Goal: Find specific page/section: Locate a particular part of the current website

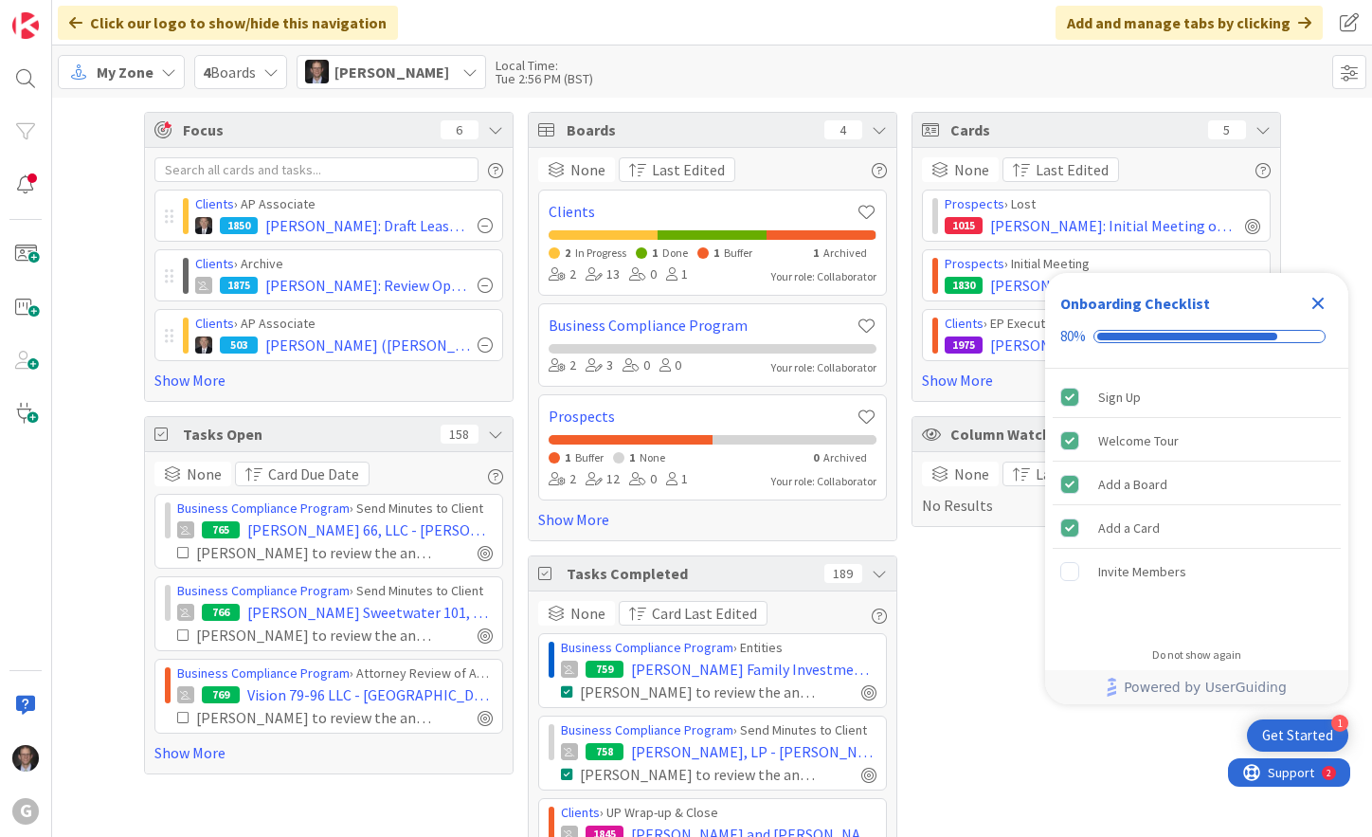
click at [120, 82] on span "My Zone" at bounding box center [125, 72] width 57 height 23
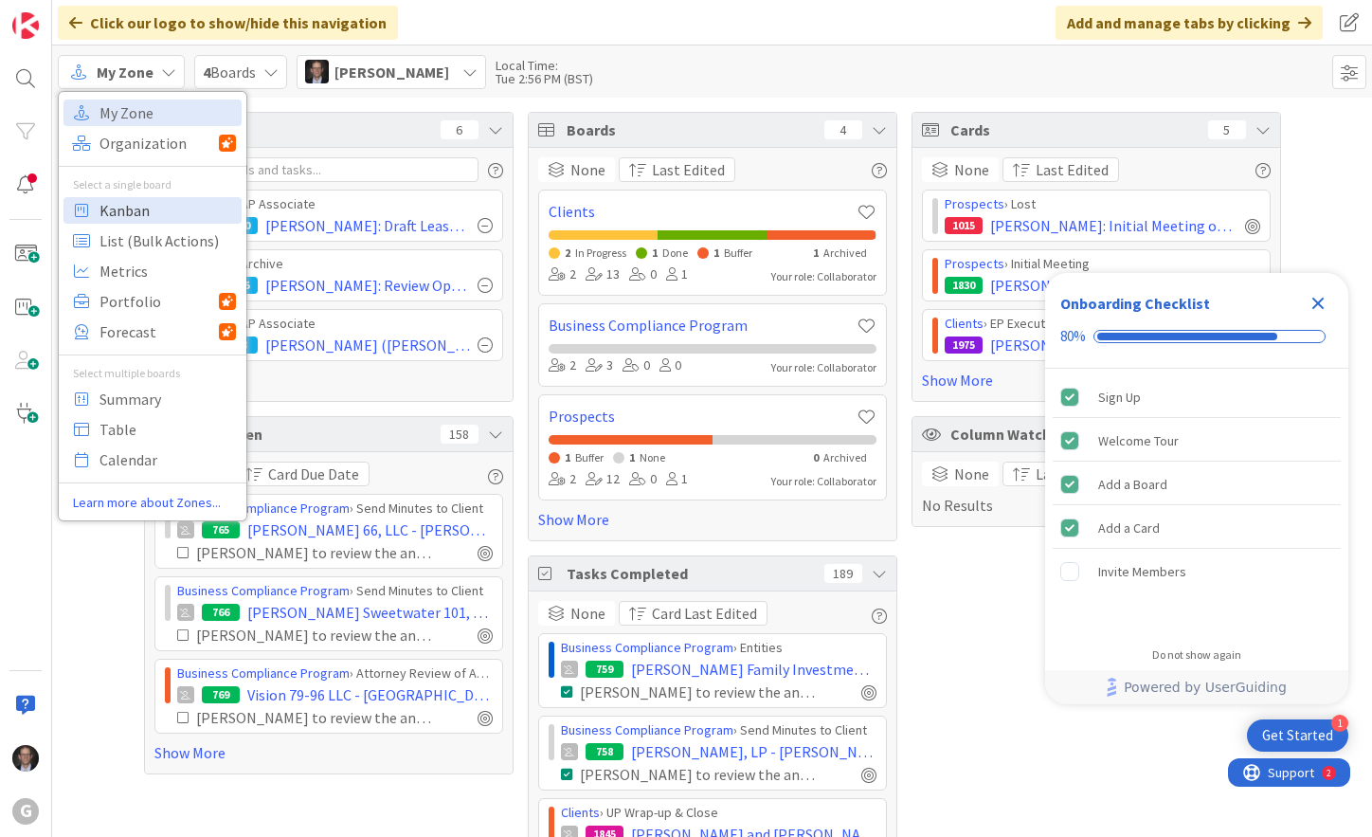
click at [119, 209] on span "Kanban" at bounding box center [168, 210] width 136 height 28
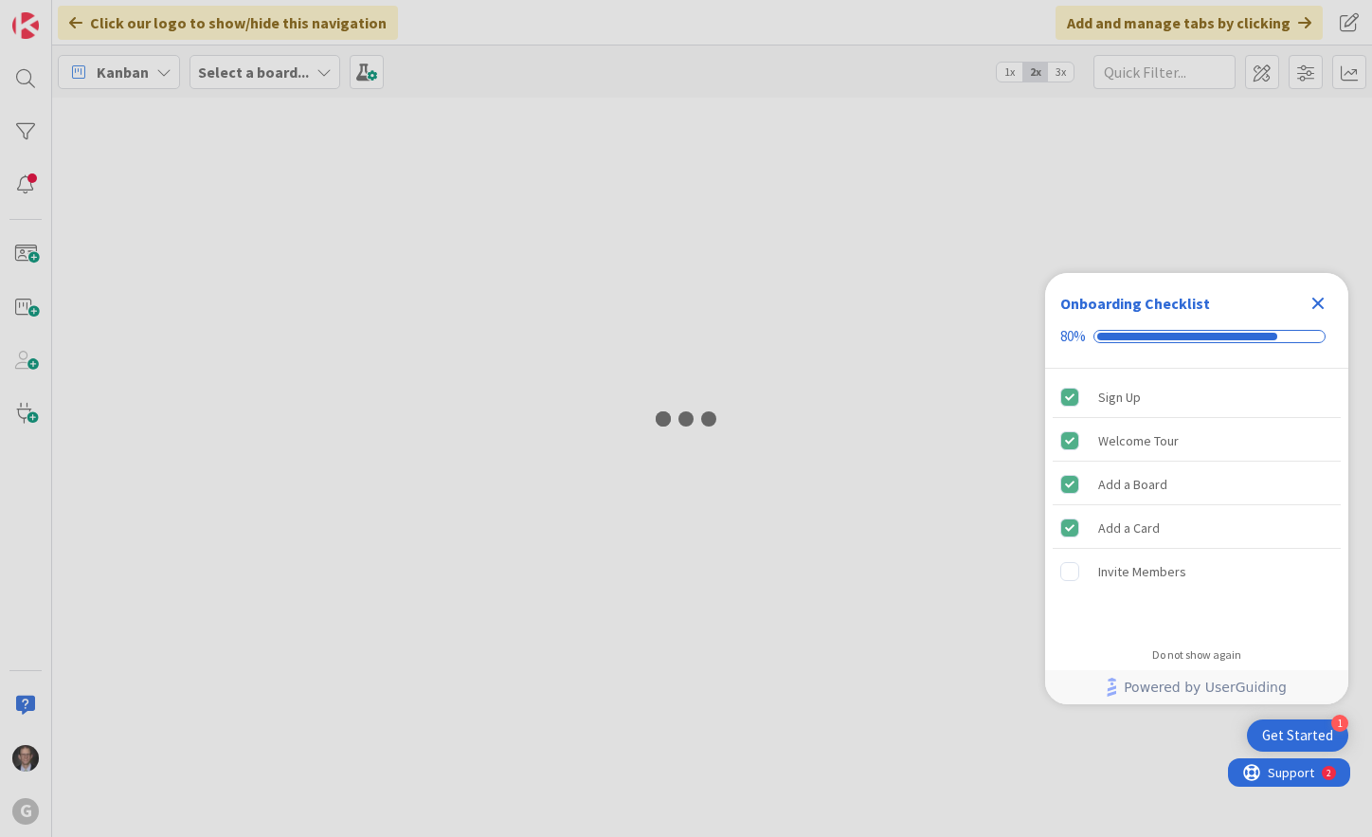
type input "[PERSON_NAME]"
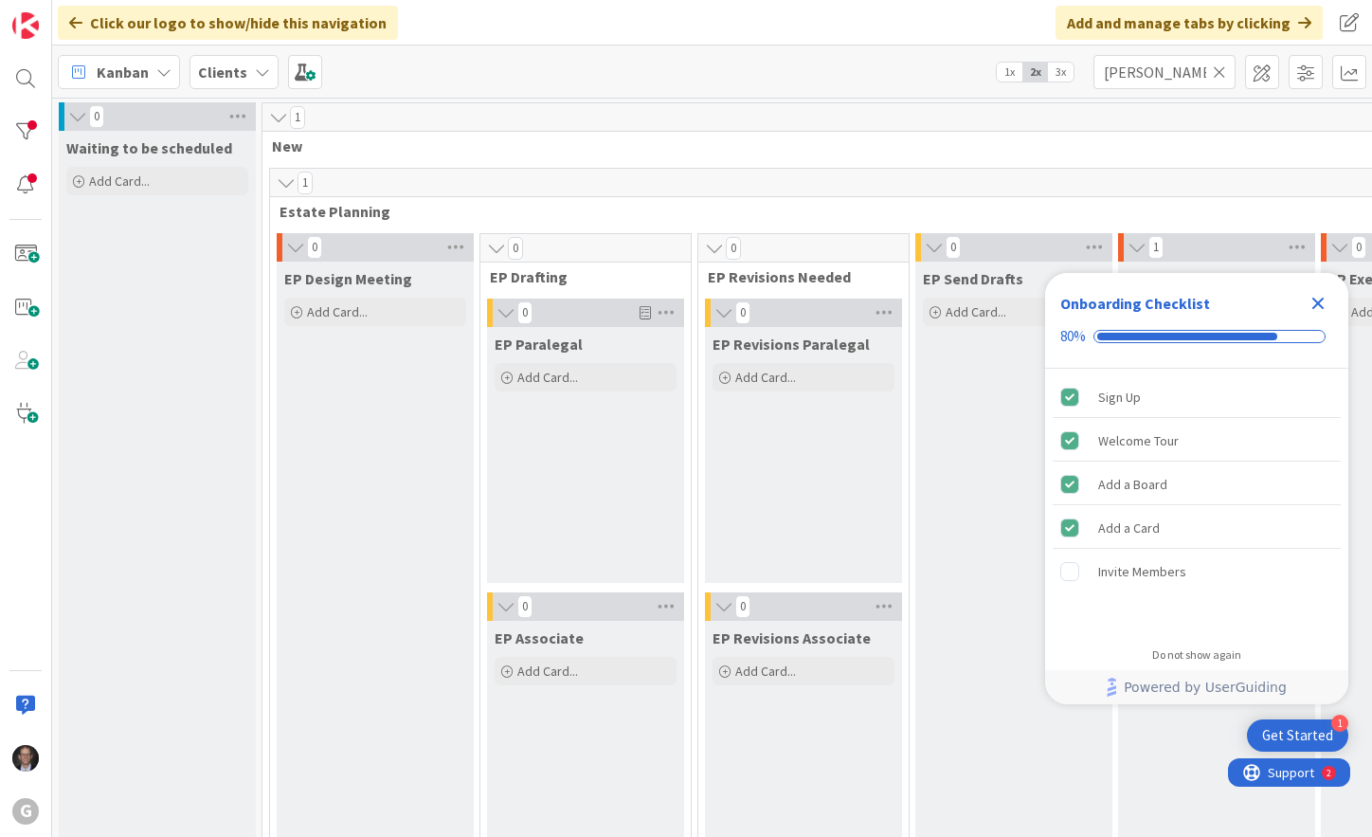
click at [1223, 70] on icon at bounding box center [1219, 71] width 13 height 17
click at [1155, 74] on input "text" at bounding box center [1165, 72] width 142 height 34
type input "Marek"
click at [1316, 303] on icon "Close Checklist" at bounding box center [1319, 304] width 12 height 12
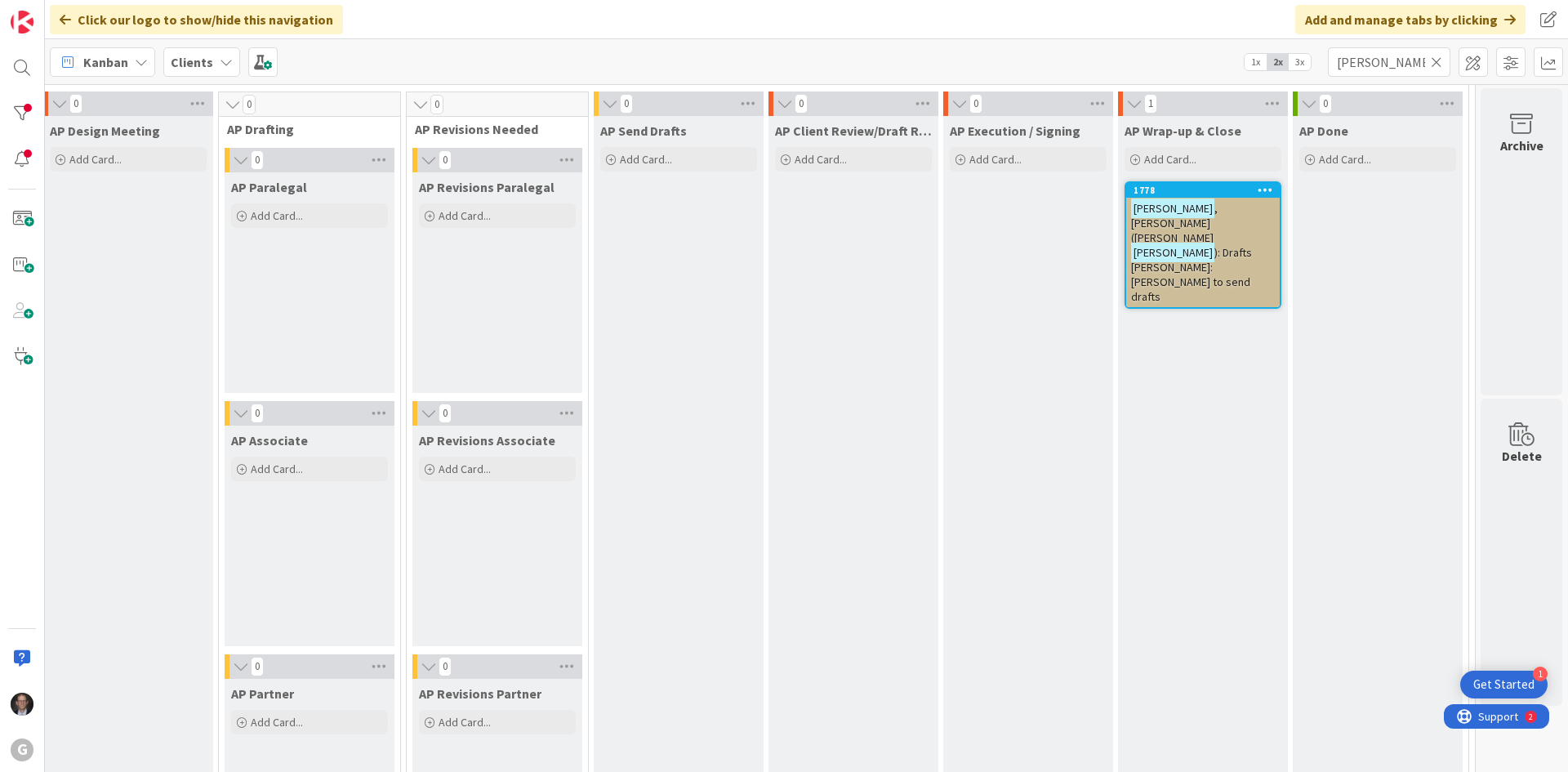
scroll to position [1143, 557]
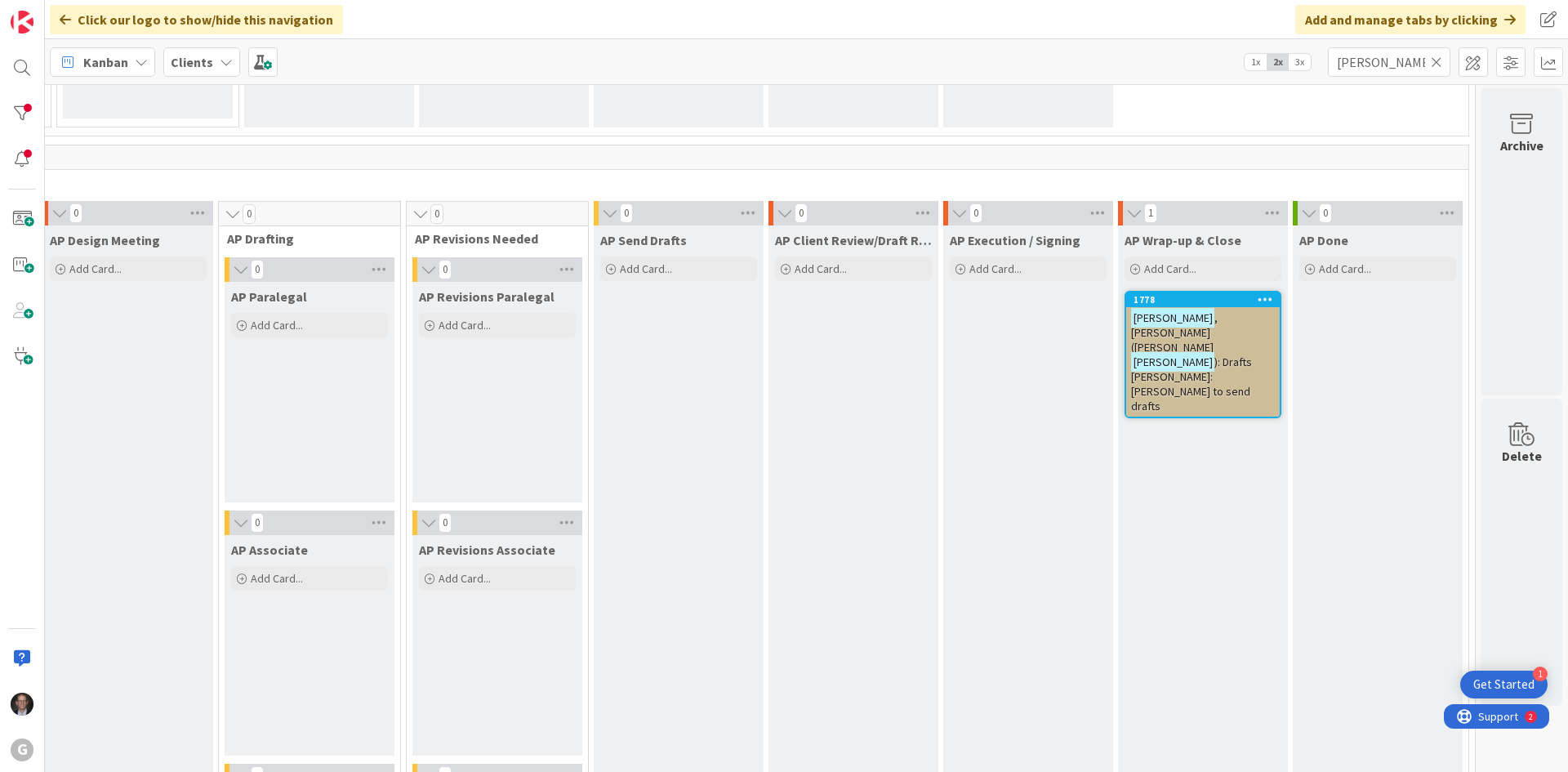
click at [1175, 354] on span "): Drafts Joel Bobby: Angie to send drafts" at bounding box center [1192, 383] width 121 height 59
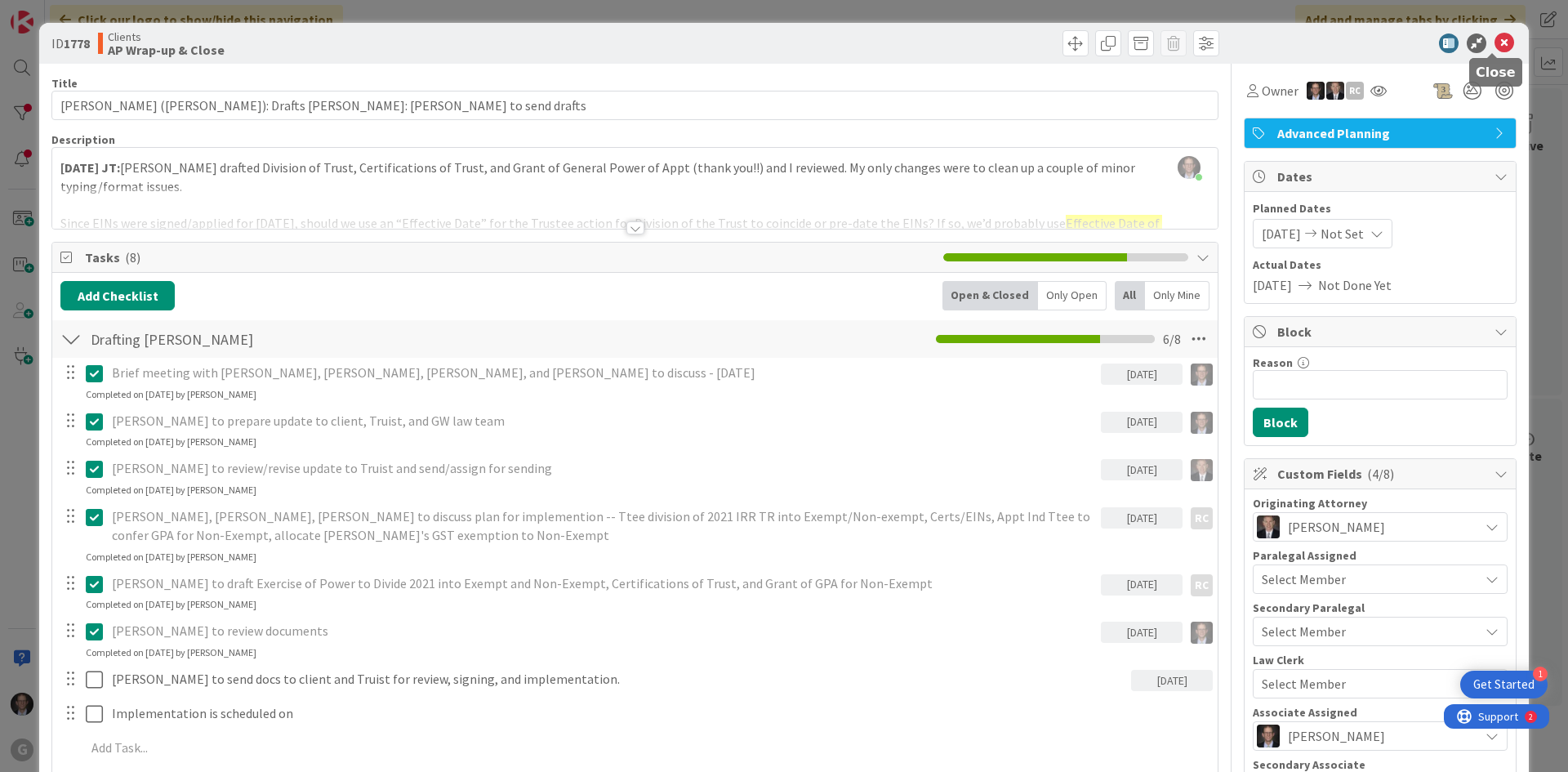
click at [1181, 42] on icon at bounding box center [1503, 43] width 20 height 20
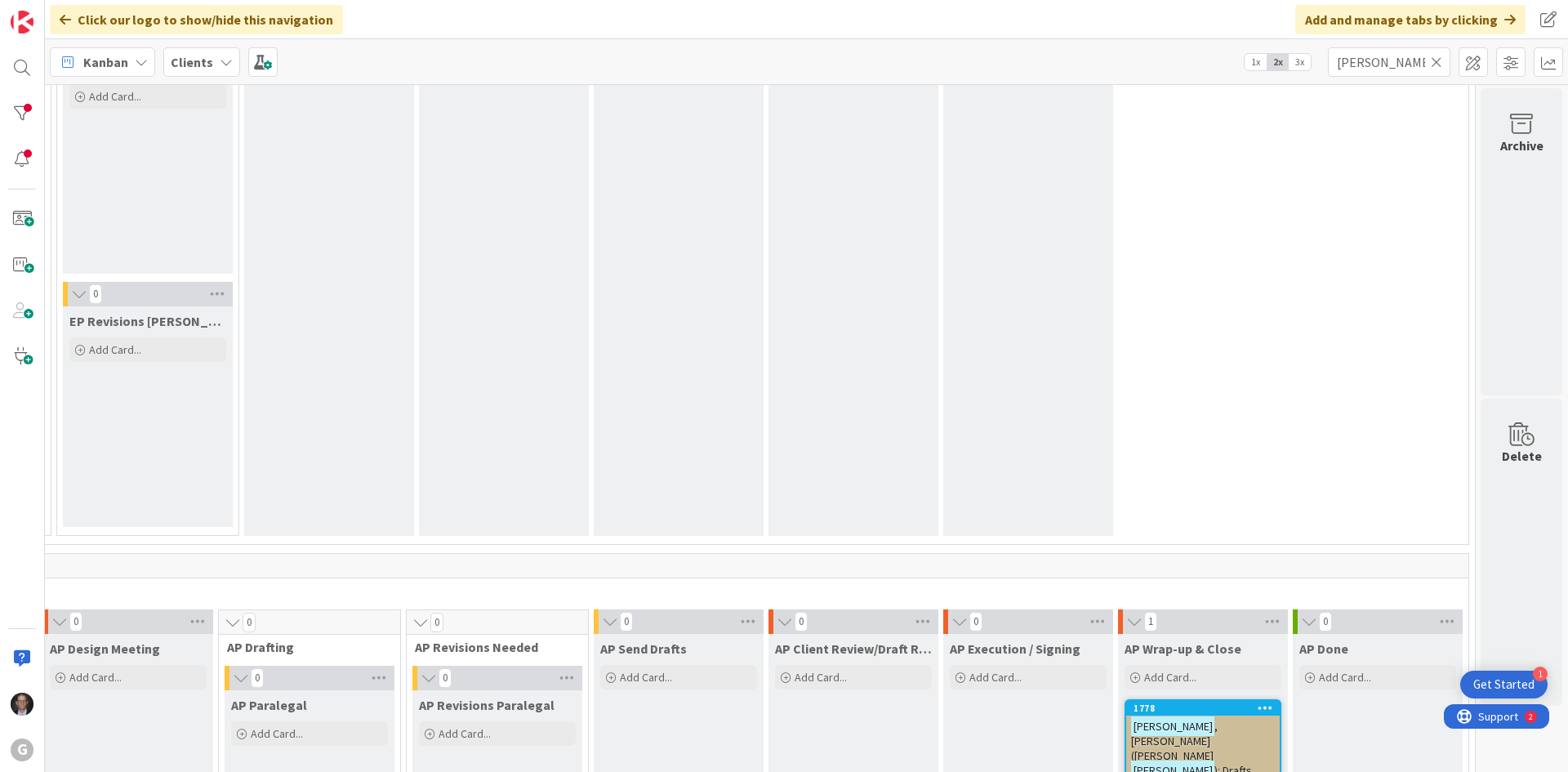
click at [126, 64] on span "Kanban" at bounding box center [106, 62] width 45 height 20
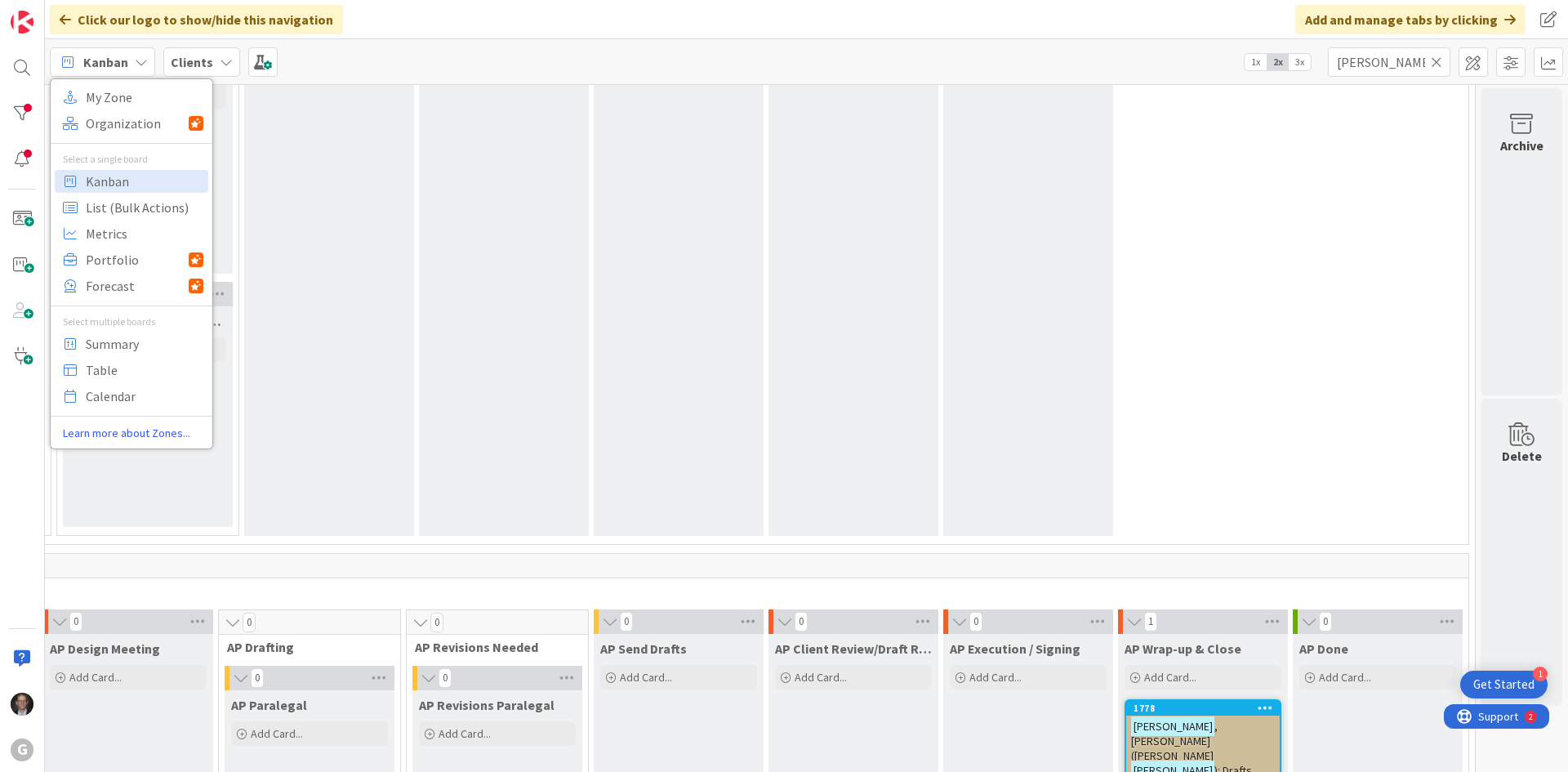
click at [342, 53] on div "Kanban My Zone Organization Select a single board Kanban List (Bulk Actions) Me…" at bounding box center [806, 61] width 1522 height 45
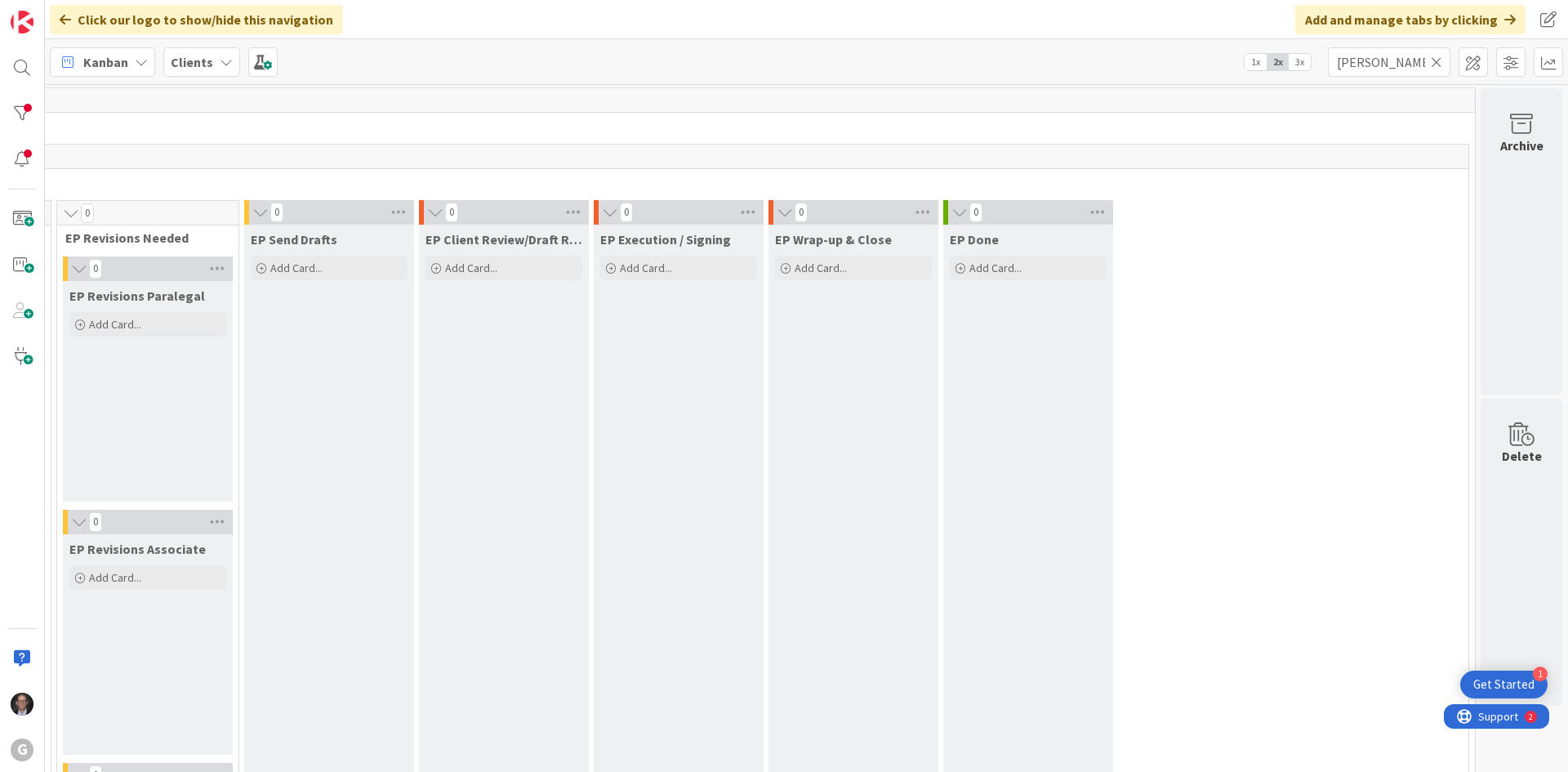
scroll to position [0, 557]
click at [1181, 66] on icon at bounding box center [1435, 61] width 11 height 15
click at [1181, 65] on input "text" at bounding box center [1389, 62] width 122 height 29
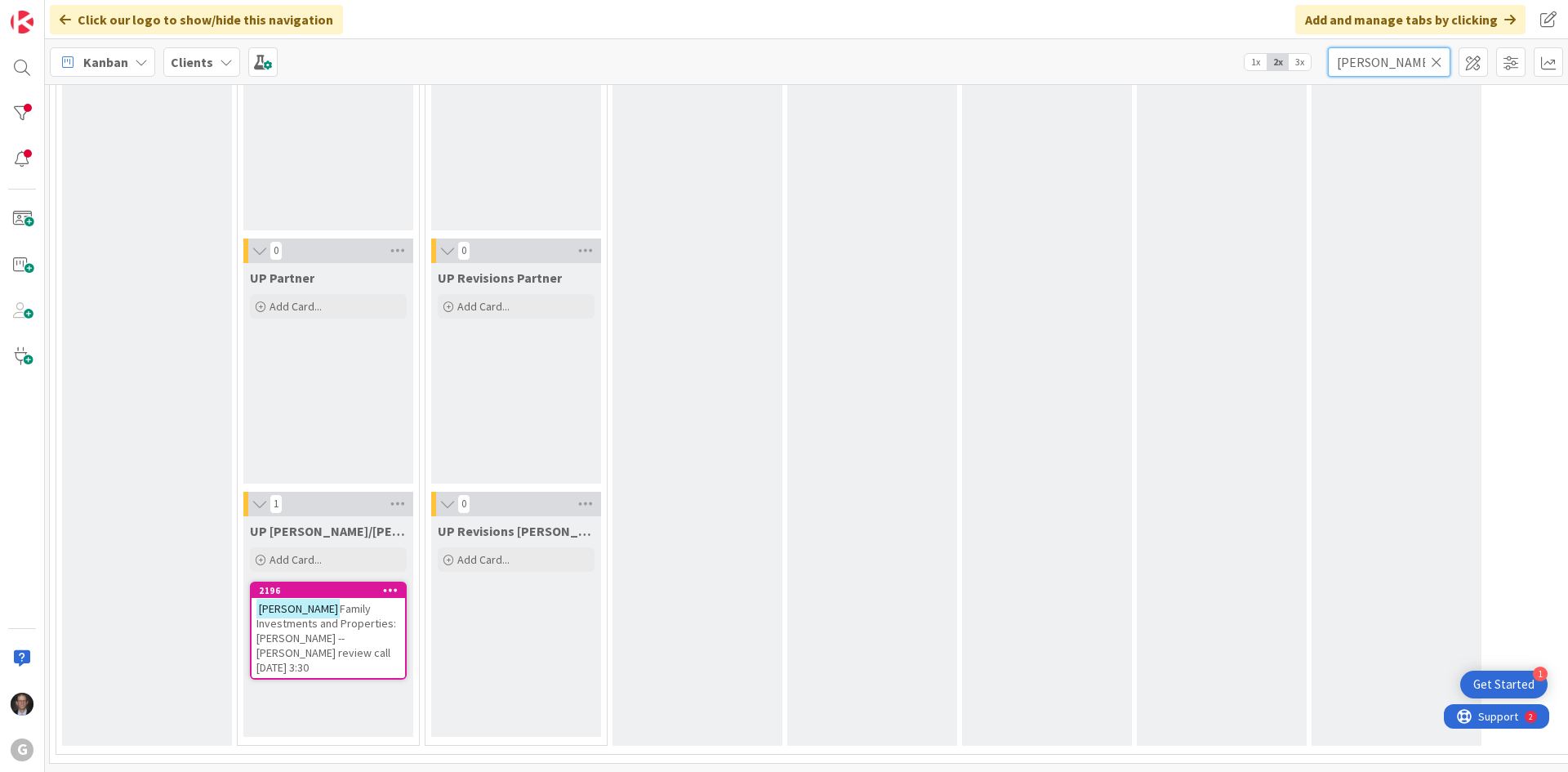
scroll to position [2823, 161]
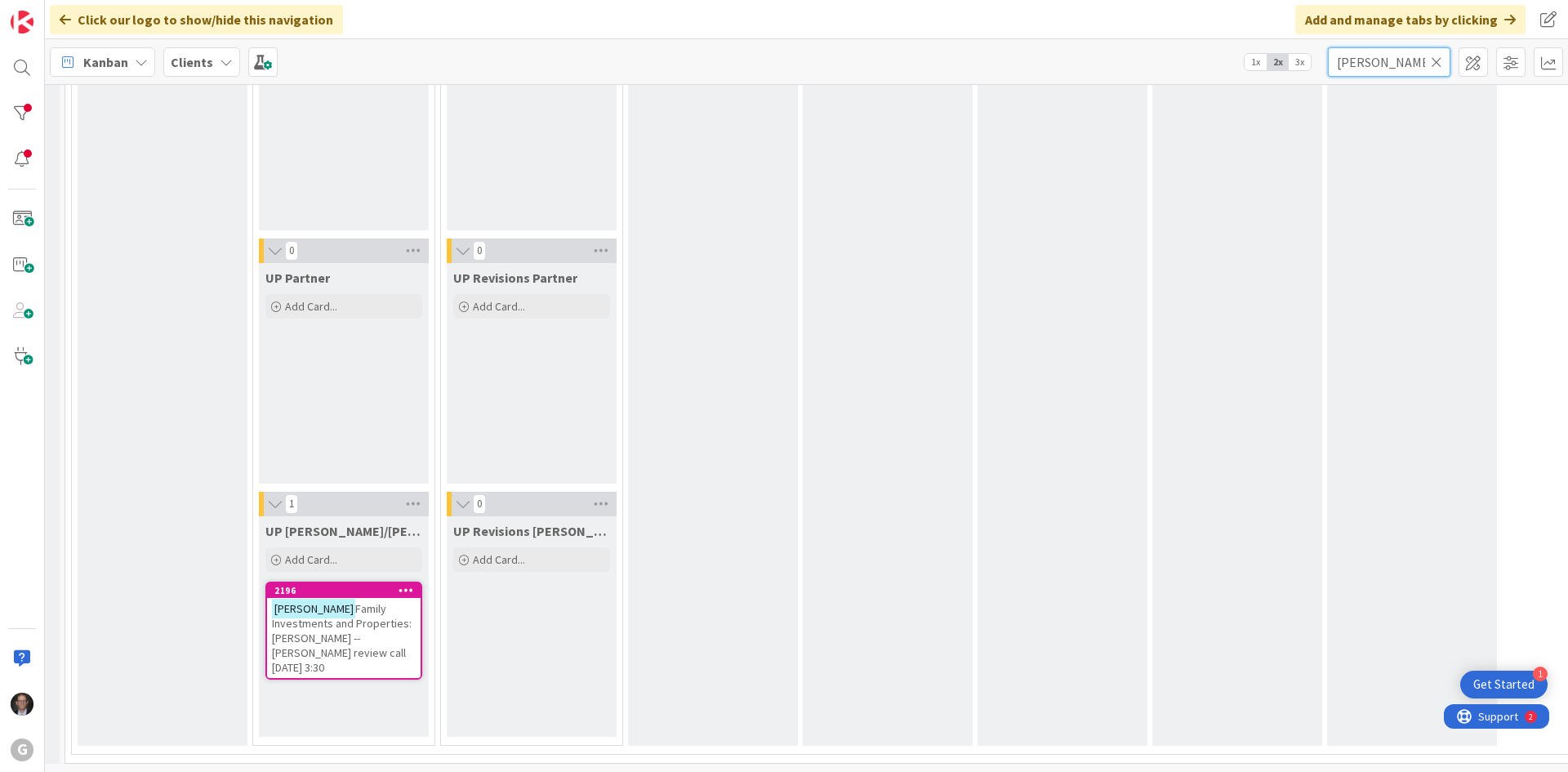
type input "Fisher"
click at [311, 604] on span "Family Investments and Properties: Joel Brad -- Brad review call 9/16 at 3:30" at bounding box center [342, 638] width 140 height 73
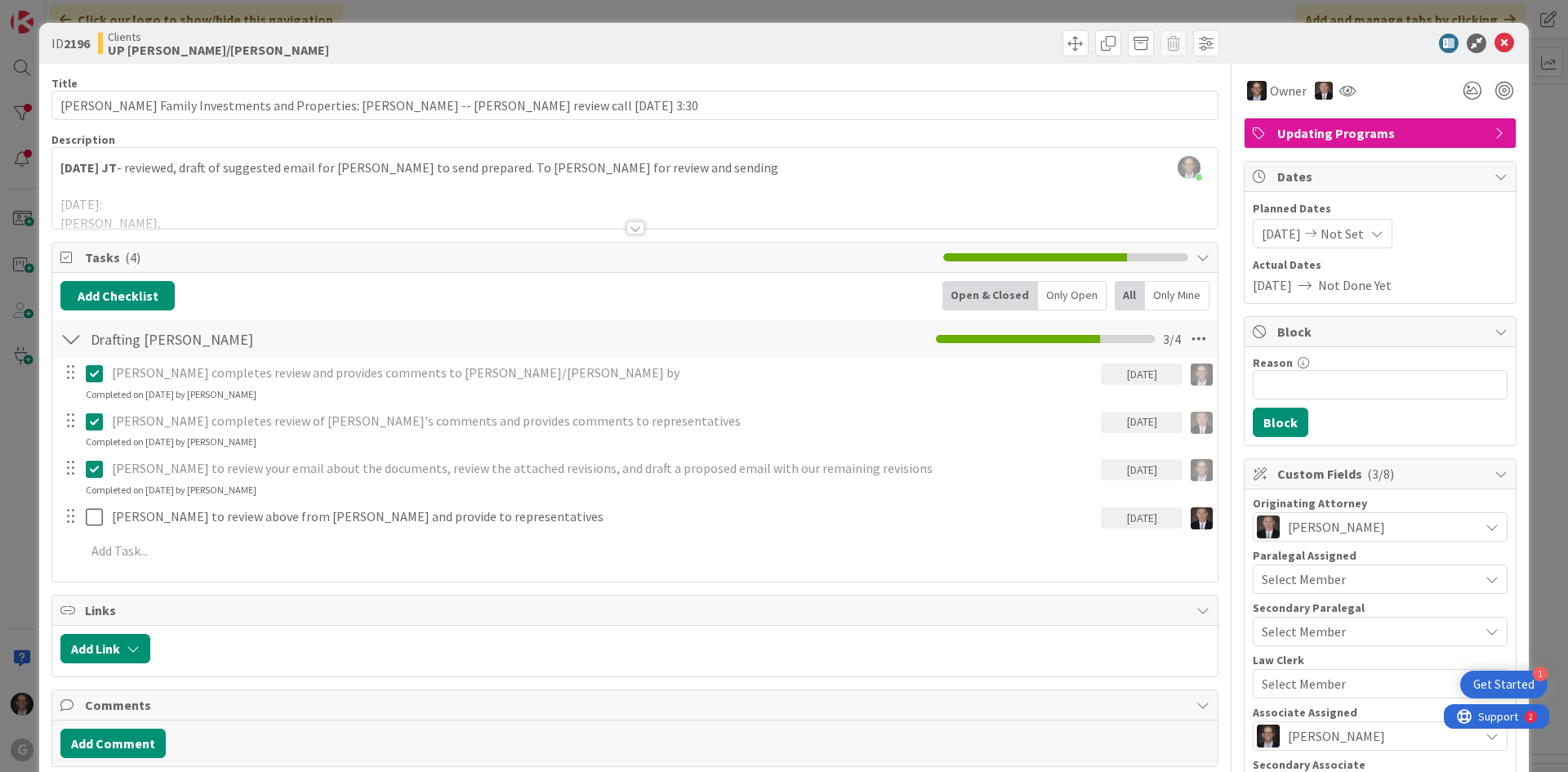
click at [62, 164] on div "Joel Thorp just joined 9.24.2025 JT - reviewed, draft of suggested email for Br…" at bounding box center [635, 189] width 1165 height 81
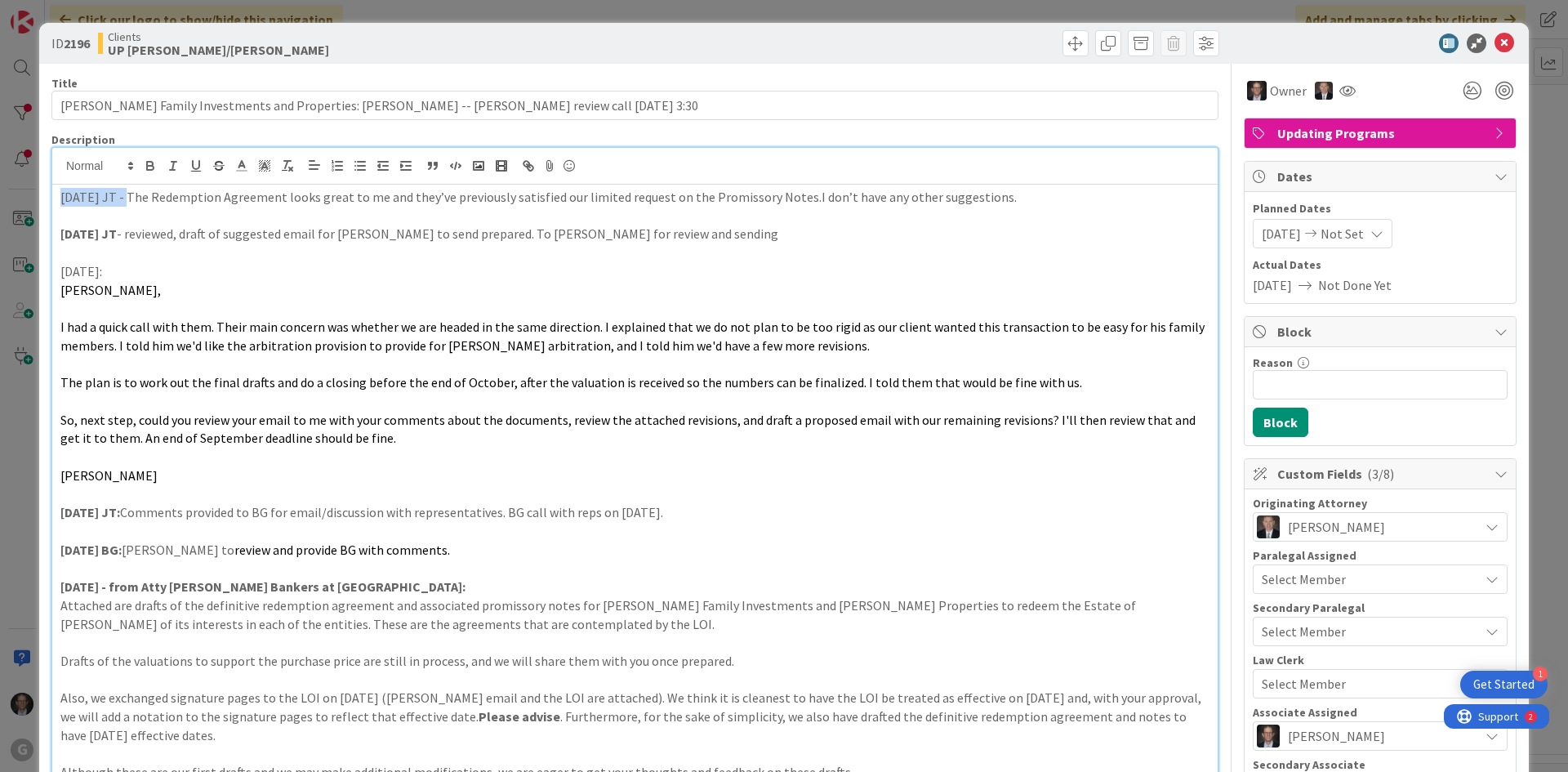
drag, startPoint x: 56, startPoint y: 200, endPoint x: 128, endPoint y: 196, distance: 72.1
click at [128, 196] on div "9.30.2025 JT - The Redemption Agreement looks great to me and they’ve previousl…" at bounding box center [635, 491] width 1165 height 613
click at [153, 168] on icon "button" at bounding box center [151, 167] width 7 height 4
click at [148, 233] on p "9.24.2025 JT - reviewed, draft of suggested email for Brad to send prepared. To…" at bounding box center [634, 234] width 1148 height 19
click at [1181, 39] on icon at bounding box center [1503, 43] width 20 height 20
